Goal: Information Seeking & Learning: Learn about a topic

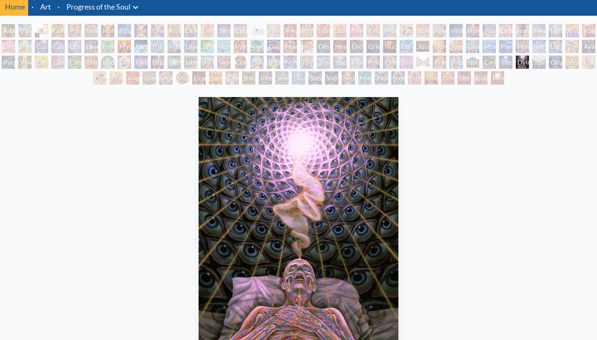
scroll to position [24, 0]
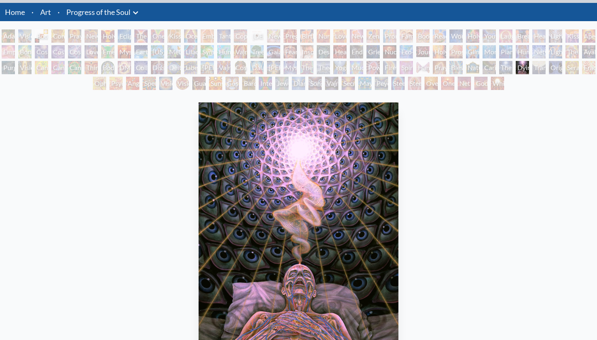
click at [474, 85] on div "Godself" at bounding box center [480, 83] width 13 height 13
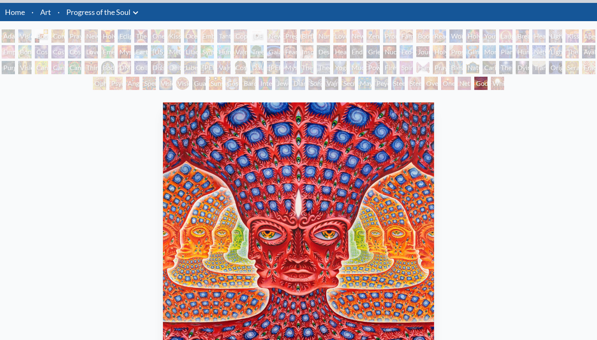
click at [502, 83] on div "White Light" at bounding box center [497, 83] width 13 height 13
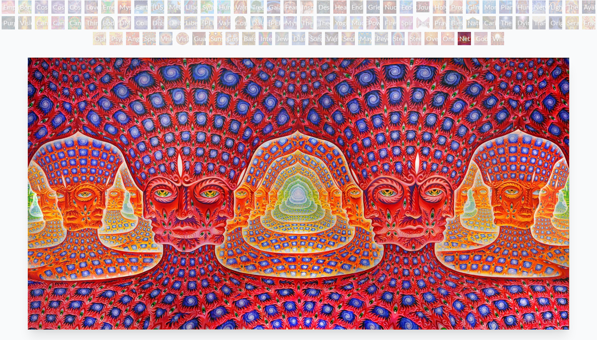
scroll to position [88, 0]
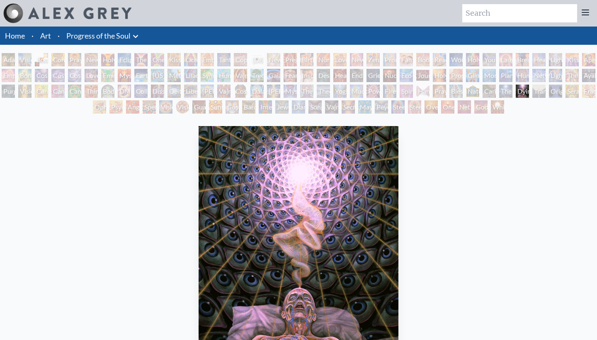
click at [289, 111] on div "Jewel Being" at bounding box center [281, 106] width 13 height 13
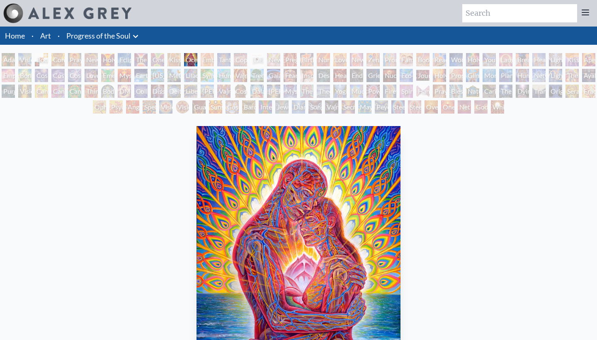
drag, startPoint x: 324, startPoint y: 219, endPoint x: 276, endPoint y: 0, distance: 223.7
